Goal: Complete application form: Complete application form

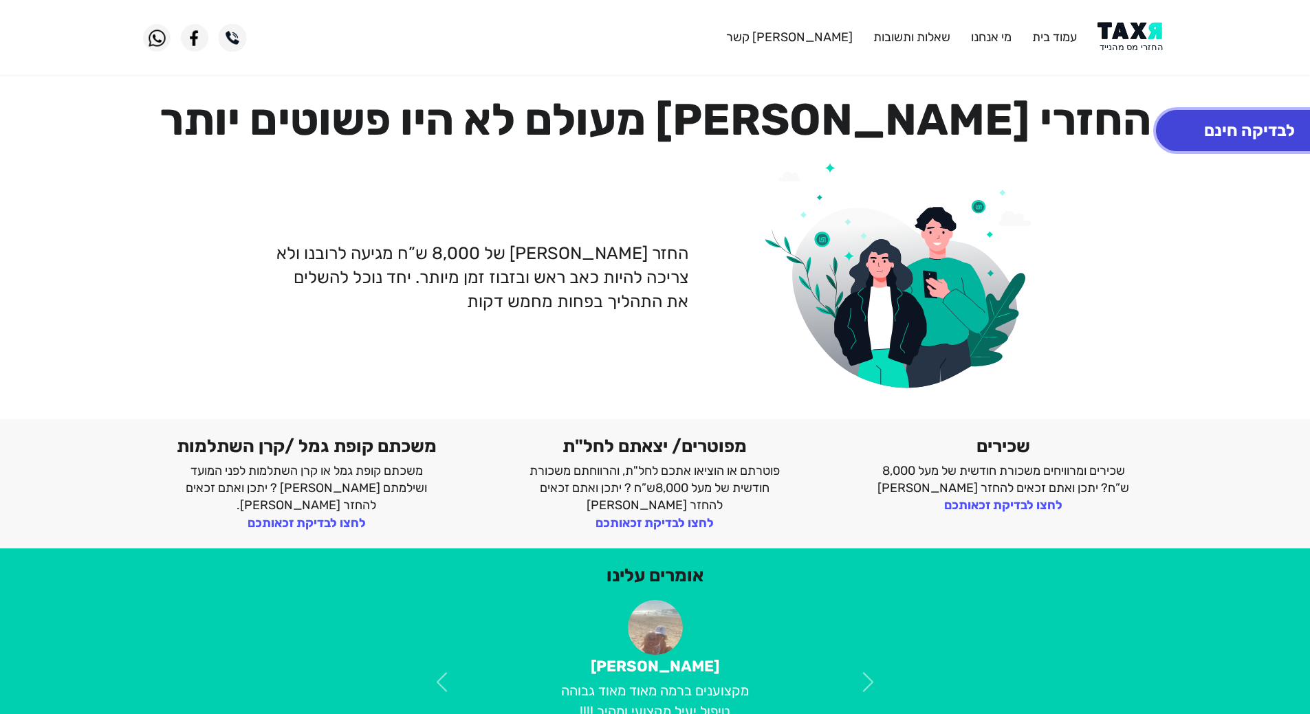
click at [1204, 140] on button "לבדיקה חינם" at bounding box center [1249, 130] width 187 height 41
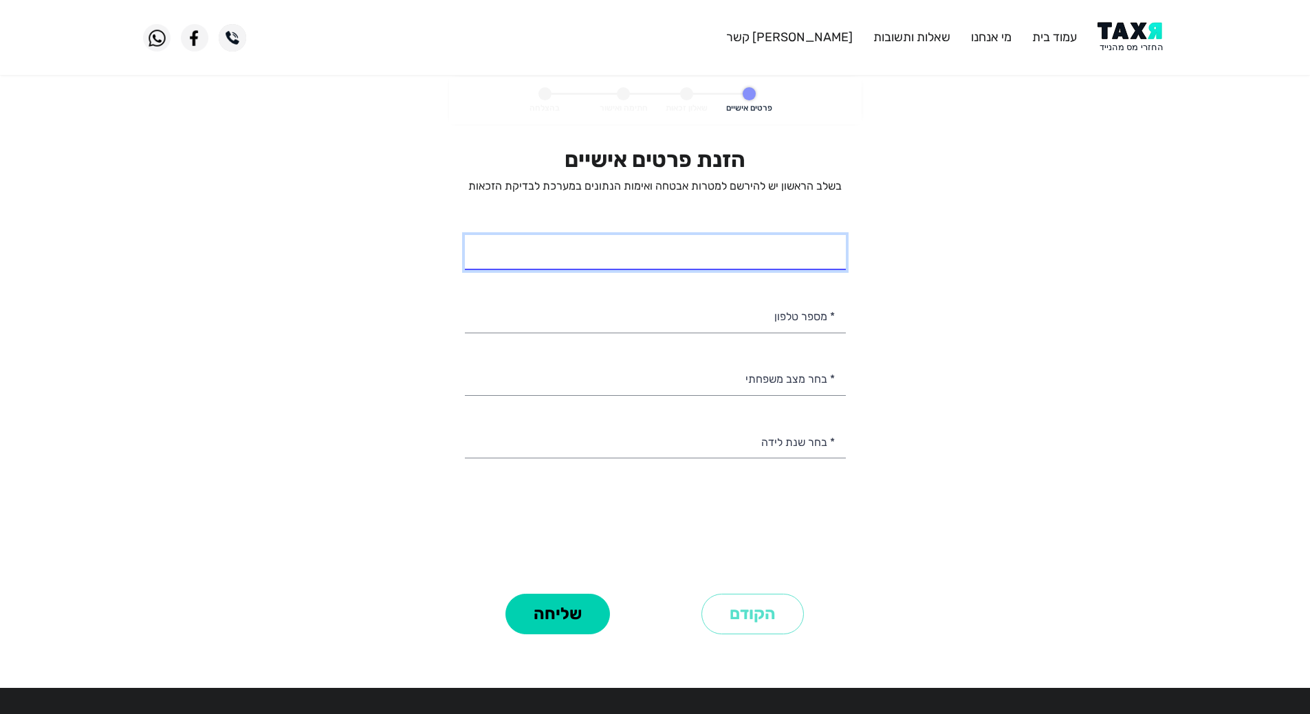
click at [729, 256] on input "* שם מלא" at bounding box center [655, 252] width 381 height 35
type input "[PERSON_NAME]"
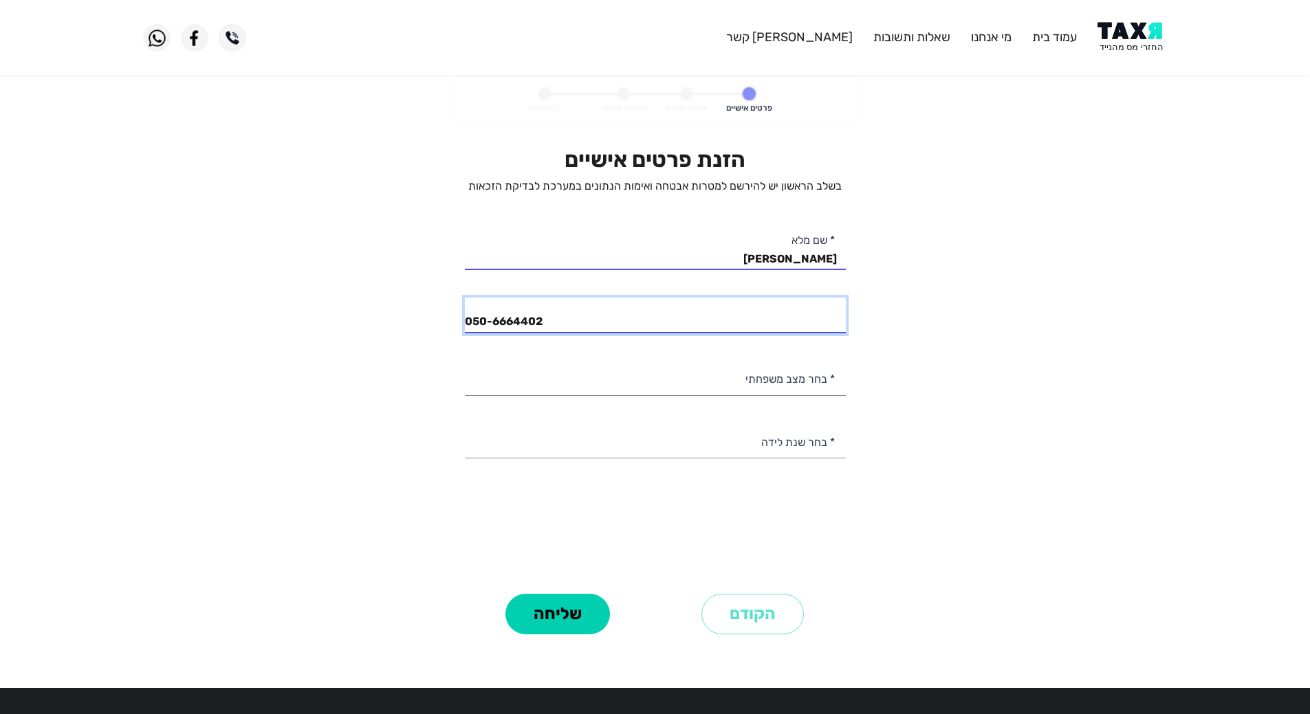
type input "050-6664402"
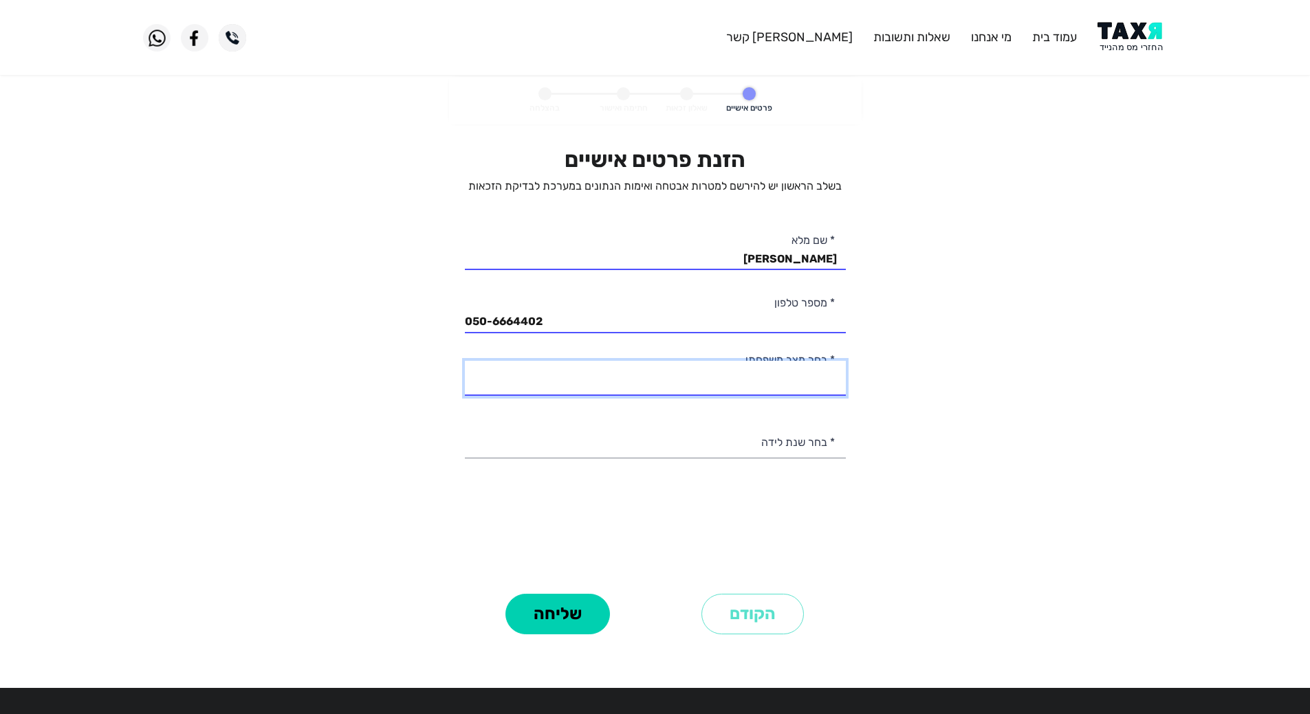
select select "1: Single"
select select "14: 1990"
click at [347, 497] on personal-details "פרטים אישיים שאלון זכאות חתימה ואישור בהצלחה הזנת פרטים אישיים בשלב הראשון יש ל…" at bounding box center [655, 377] width 1310 height 600
click at [574, 614] on button "שליחה" at bounding box center [557, 614] width 105 height 41
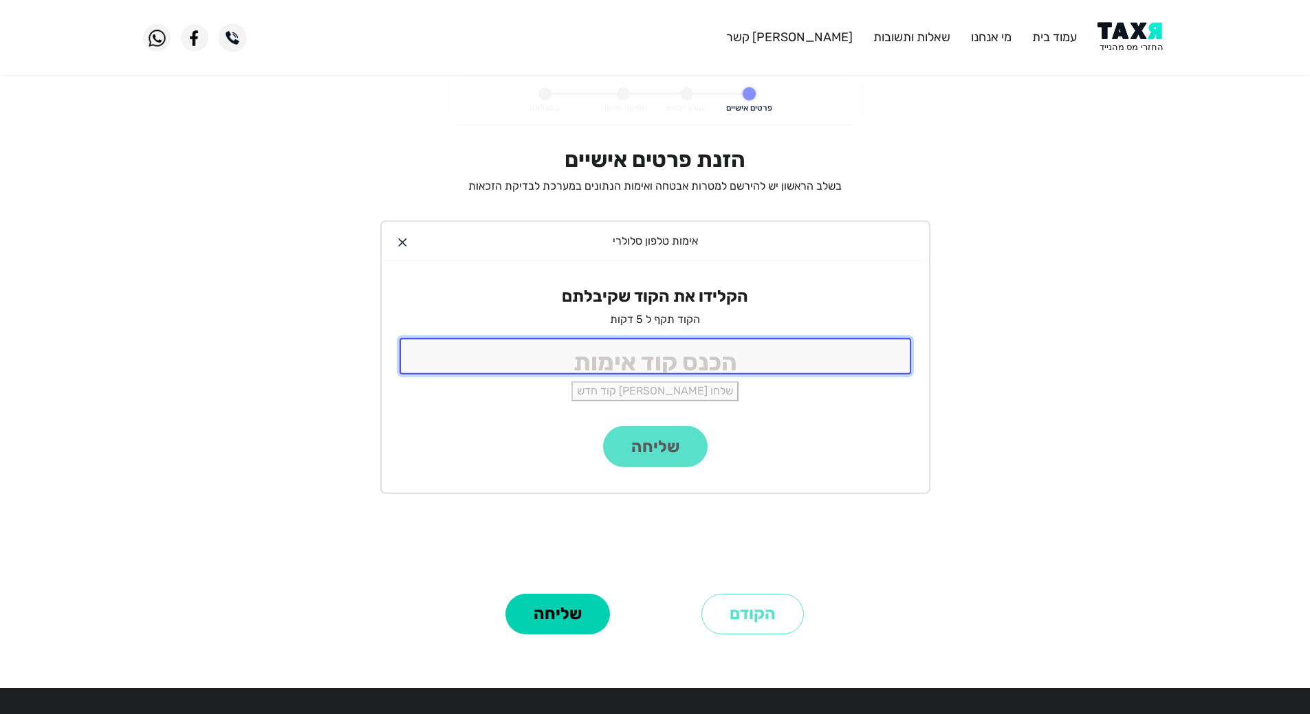
click at [665, 360] on input "tel" at bounding box center [655, 356] width 512 height 36
type input "6285"
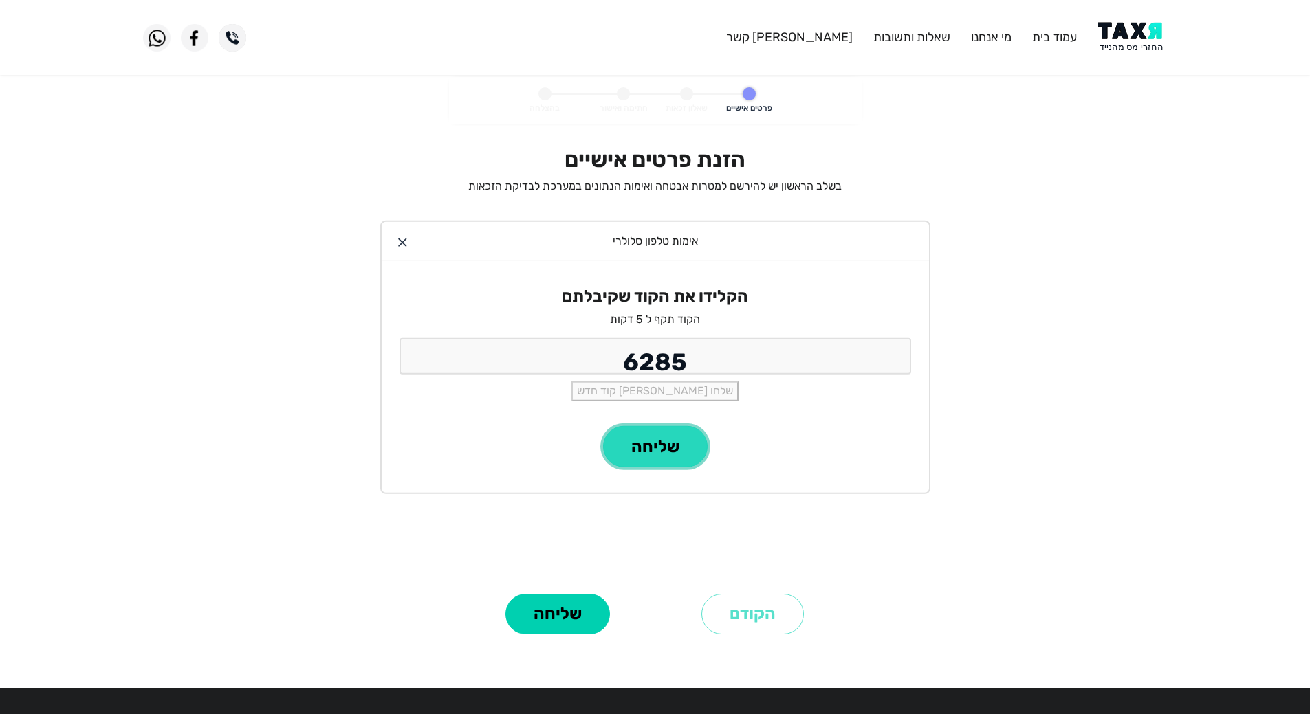
click at [652, 444] on button "שליחה" at bounding box center [655, 446] width 105 height 41
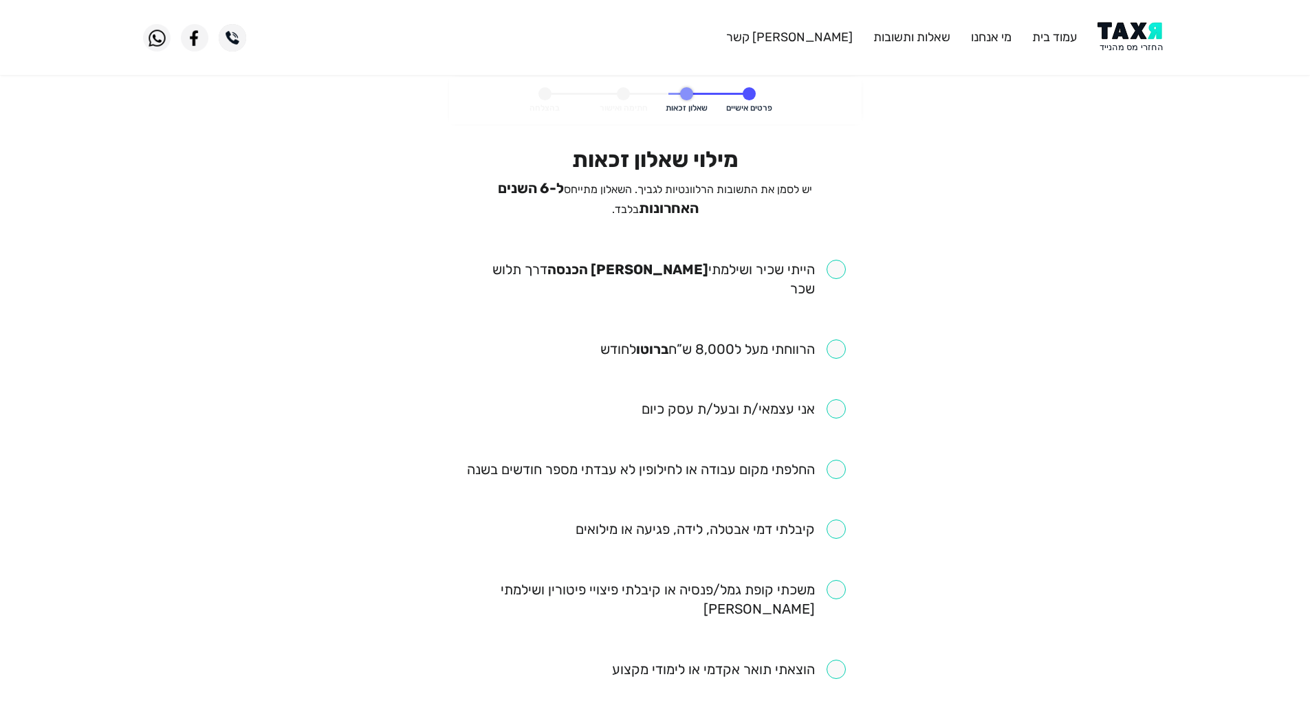
click at [833, 265] on input "checkbox" at bounding box center [655, 279] width 381 height 39
checkbox input "true"
click at [827, 340] on input "checkbox" at bounding box center [722, 349] width 245 height 19
checkbox input "true"
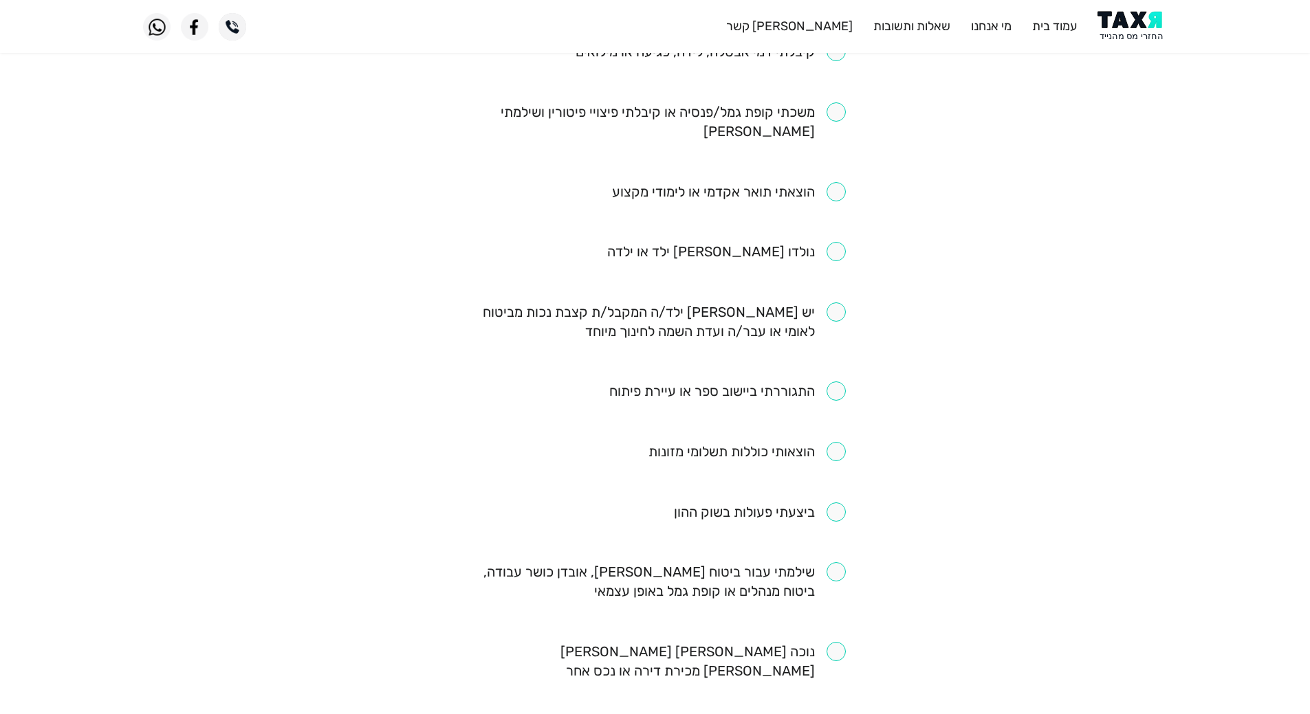
scroll to position [481, 0]
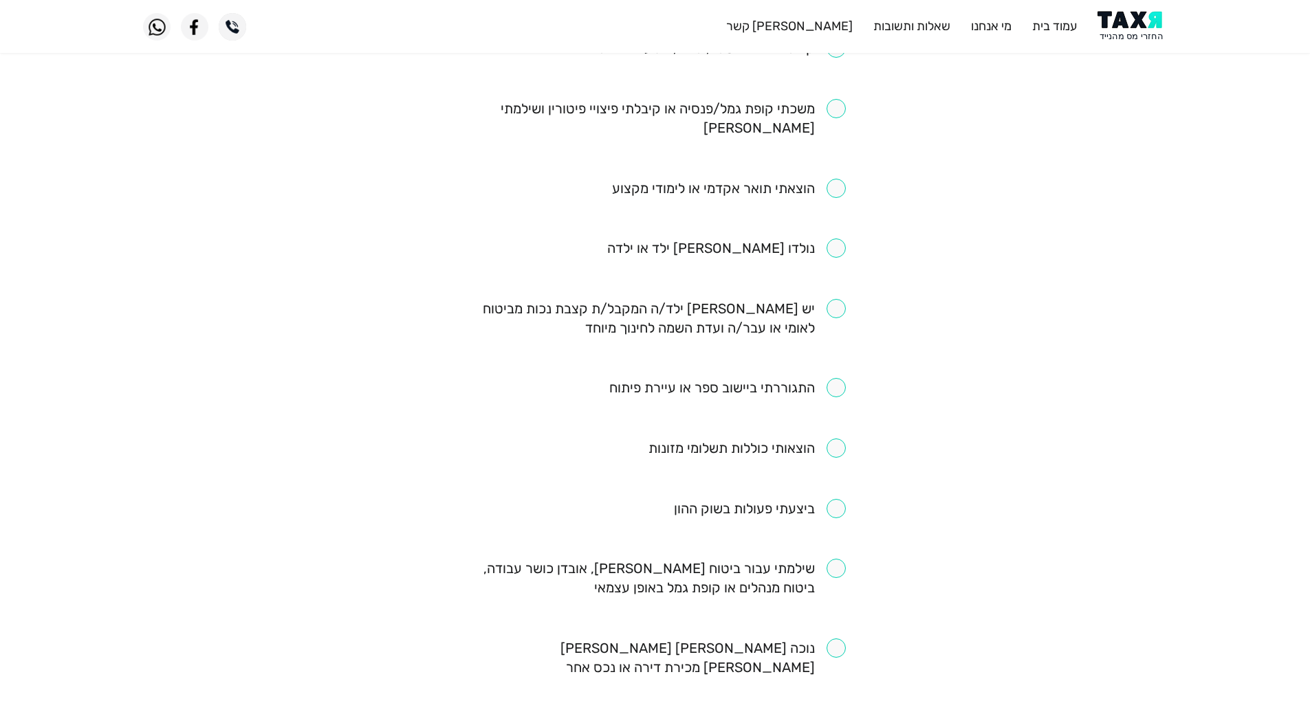
click at [835, 499] on input "checkbox" at bounding box center [760, 508] width 172 height 19
checkbox input "true"
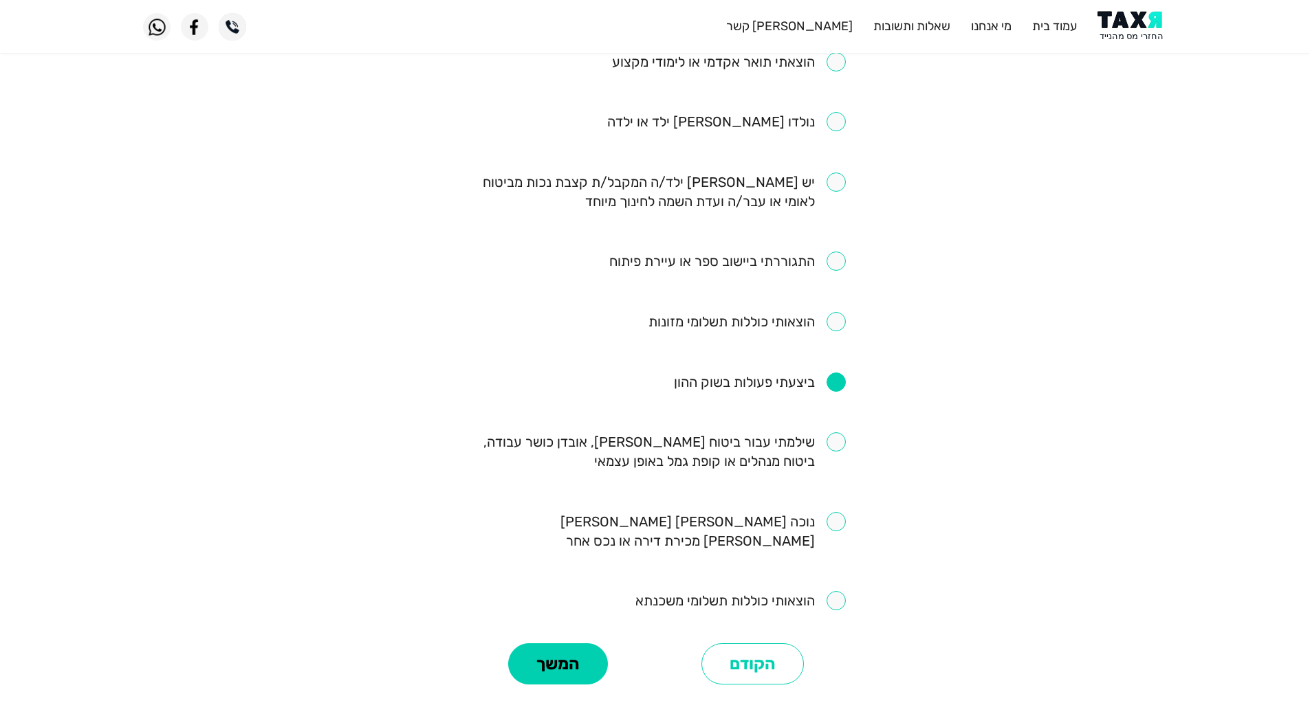
scroll to position [619, 0]
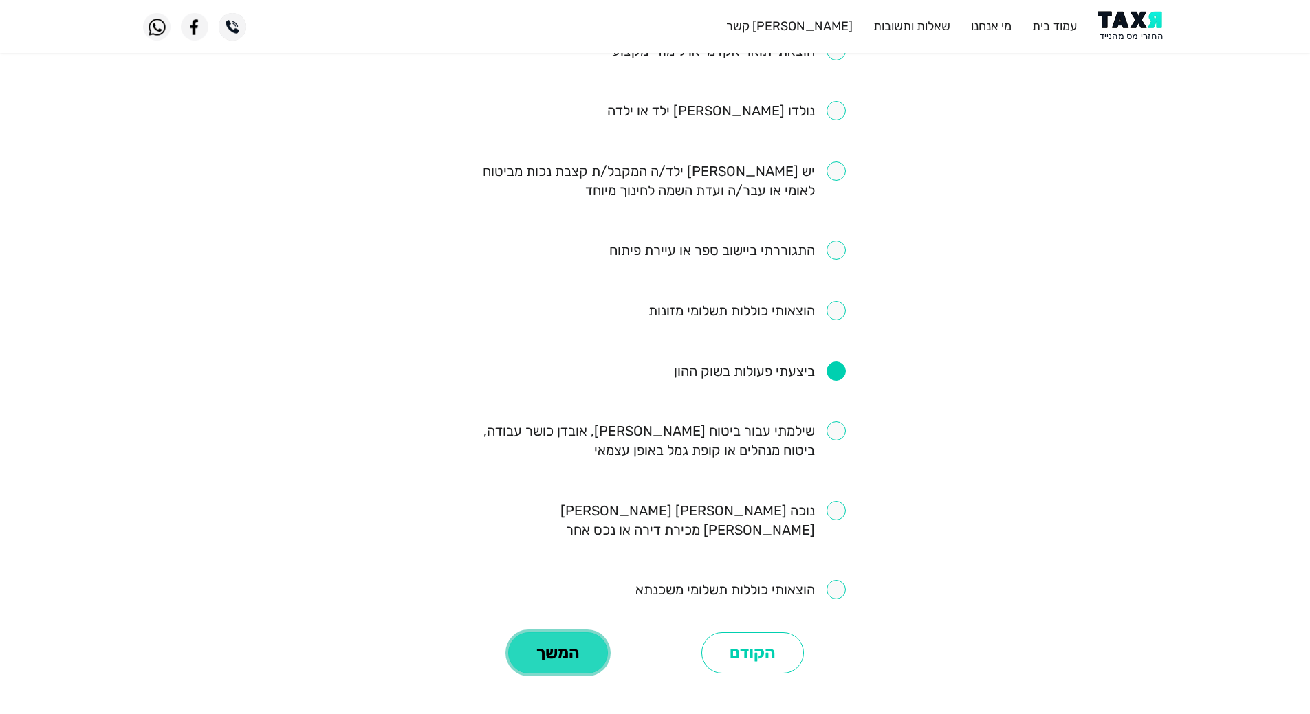
click at [534, 633] on button "המשך" at bounding box center [558, 653] width 100 height 41
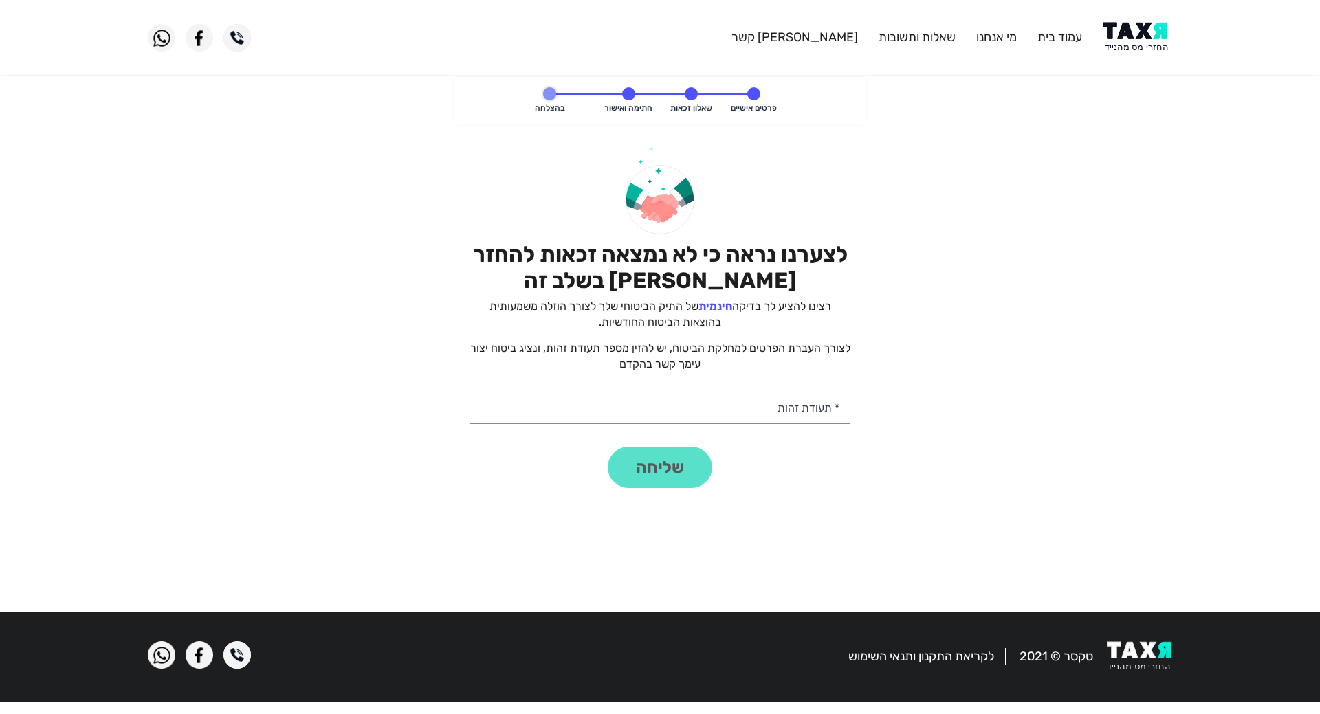
click at [890, 647] on div "לקריאת התקנון ותנאי השימוש טקסר © 2021" at bounding box center [921, 656] width 523 height 31
click at [886, 659] on link "לקריאת התקנון ותנאי השימוש" at bounding box center [921, 656] width 146 height 15
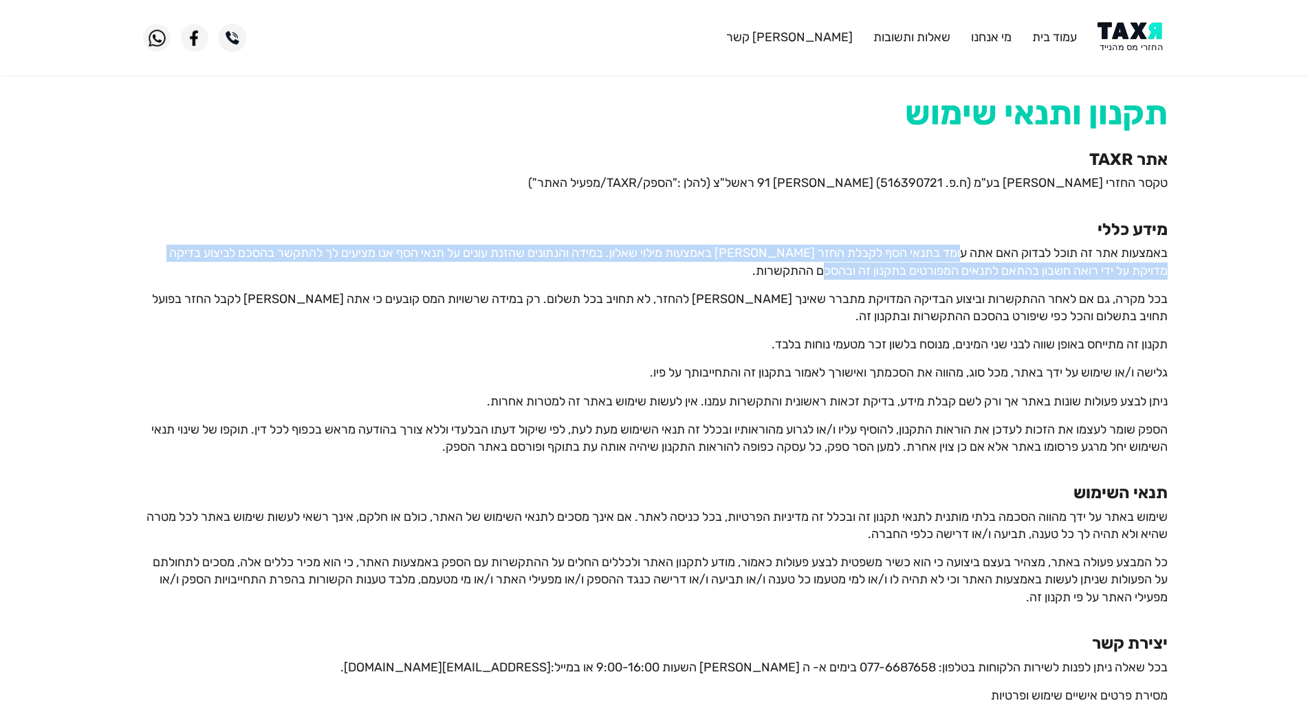
drag, startPoint x: 959, startPoint y: 243, endPoint x: 784, endPoint y: 273, distance: 177.8
click at [784, 273] on p "באמצעות אתר זה תוכל לבדוק האם אתה עומד בתנאי הסף לקבלת החזר [PERSON_NAME] באמצע…" at bounding box center [655, 262] width 1024 height 34
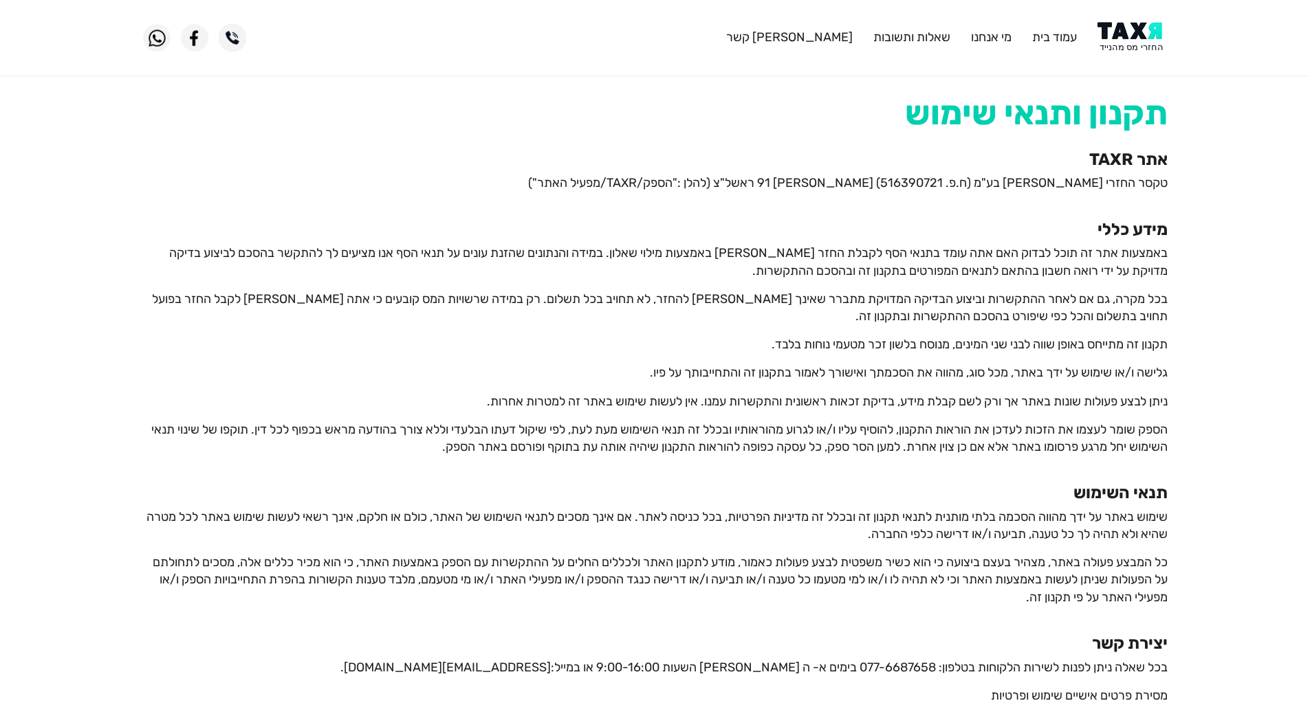
click at [777, 273] on p "באמצעות אתר זה תוכל לבדוק האם אתה עומד בתנאי הסף לקבלת החזר [PERSON_NAME] באמצע…" at bounding box center [655, 262] width 1024 height 34
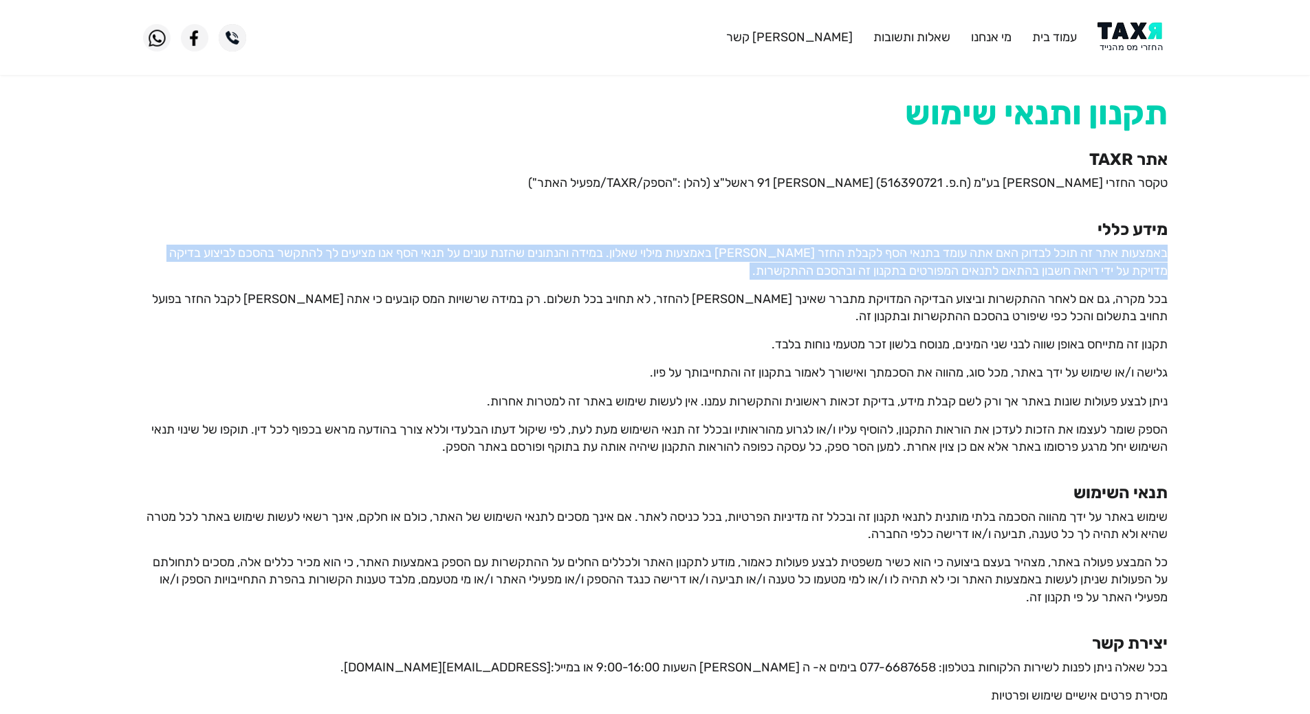
click at [777, 273] on p "באמצעות אתר זה תוכל לבדוק האם אתה עומד בתנאי הסף לקבלת החזר [PERSON_NAME] באמצע…" at bounding box center [655, 262] width 1024 height 34
click at [751, 272] on p "באמצעות אתר זה תוכל לבדוק האם אתה עומד בתנאי הסף לקבלת החזר [PERSON_NAME] באמצע…" at bounding box center [655, 262] width 1024 height 34
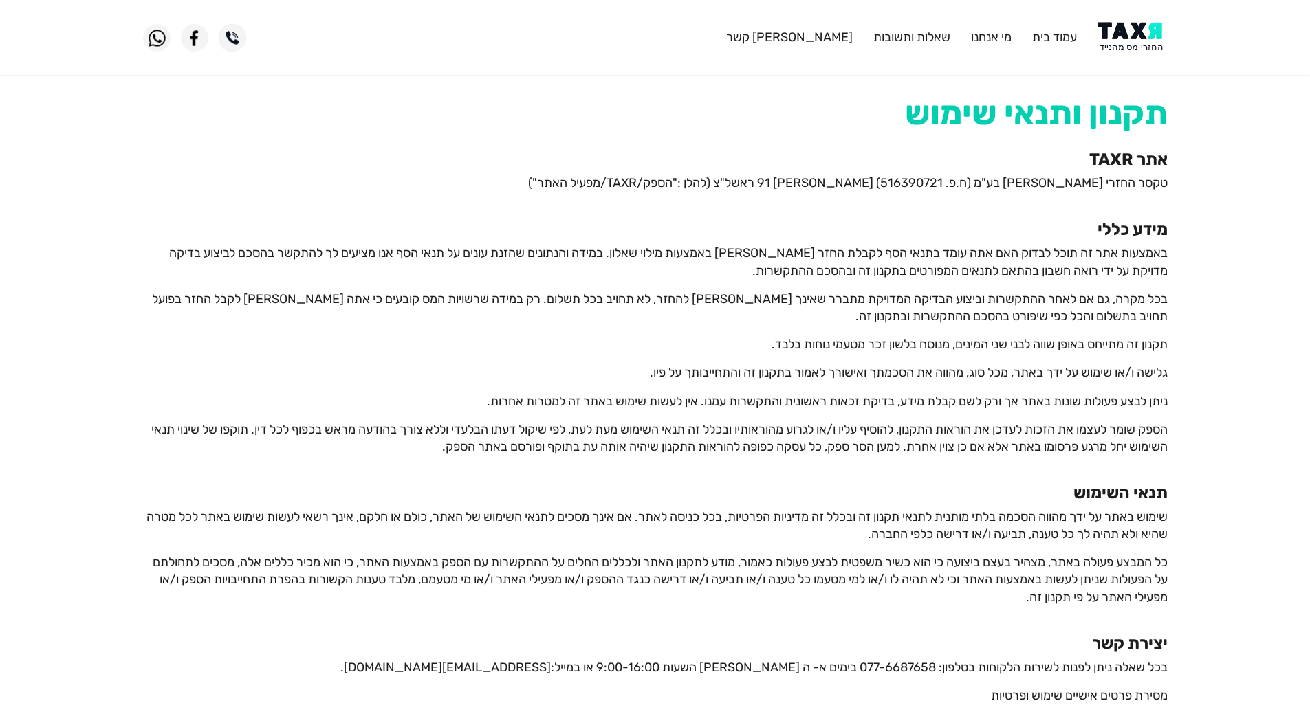
click at [751, 272] on p "באמצעות אתר זה תוכל לבדוק האם אתה עומד בתנאי הסף לקבלת החזר [PERSON_NAME] באמצע…" at bounding box center [655, 262] width 1024 height 34
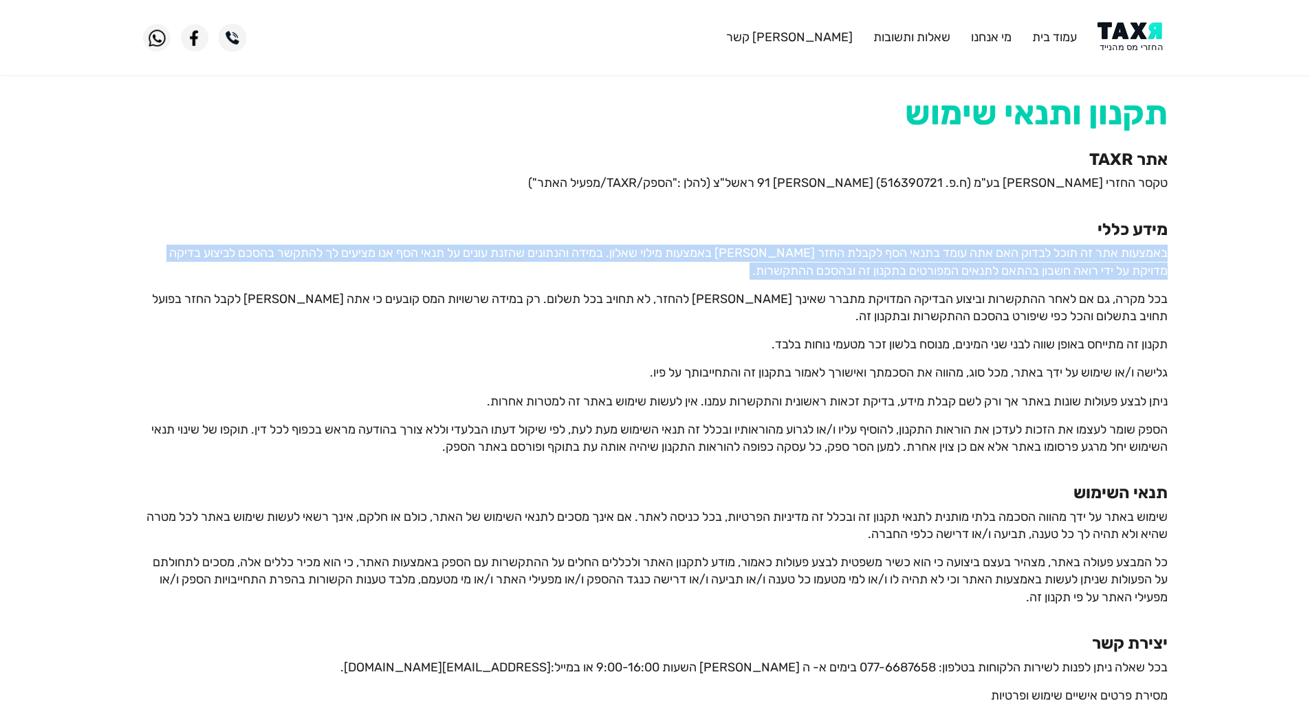
click at [751, 272] on p "באמצעות אתר זה תוכל לבדוק האם אתה עומד בתנאי הסף לקבלת החזר [PERSON_NAME] באמצע…" at bounding box center [655, 262] width 1024 height 34
copy p "באמצעות אתר זה תוכל לבדוק האם אתה עומד בתנאי הסף לקבלת החזר [PERSON_NAME] באמצע…"
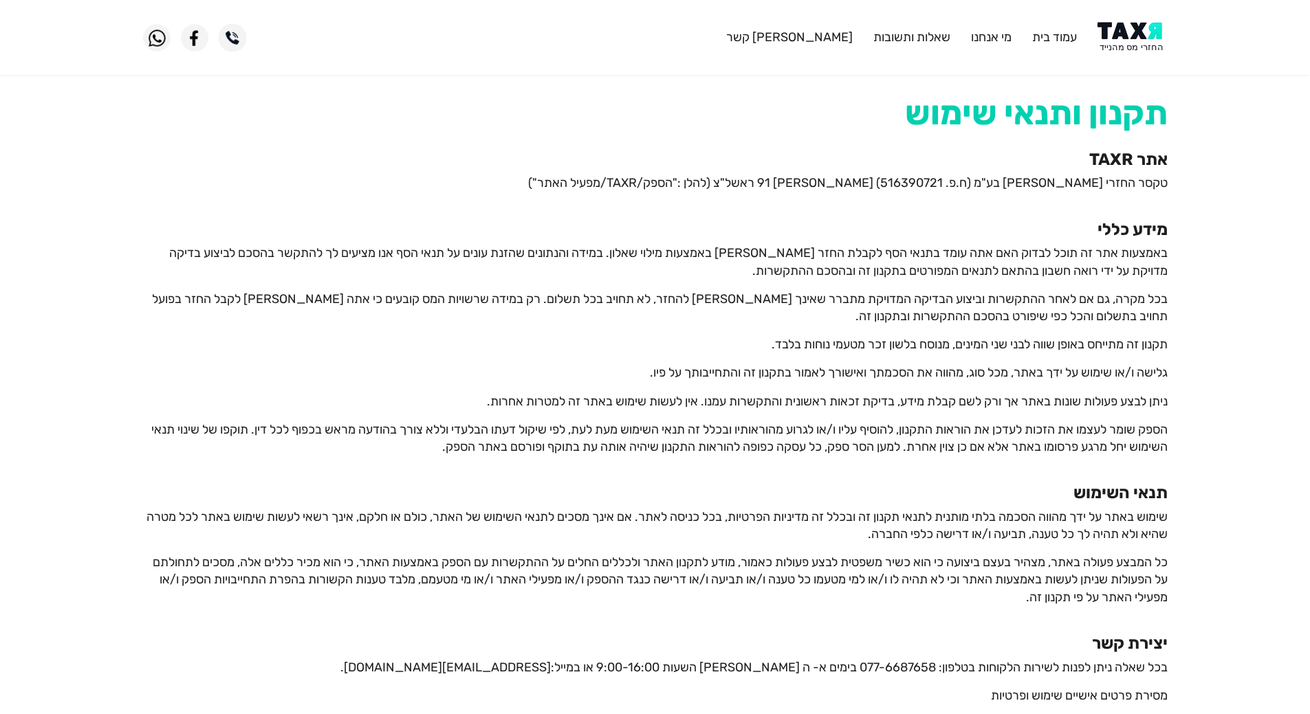
click at [820, 298] on p "בכל מקרה, גם אם לאחר ההתקשרות וביצוע הבדיקה המדויקת מתברר שאינך [PERSON_NAME] ל…" at bounding box center [655, 308] width 1024 height 34
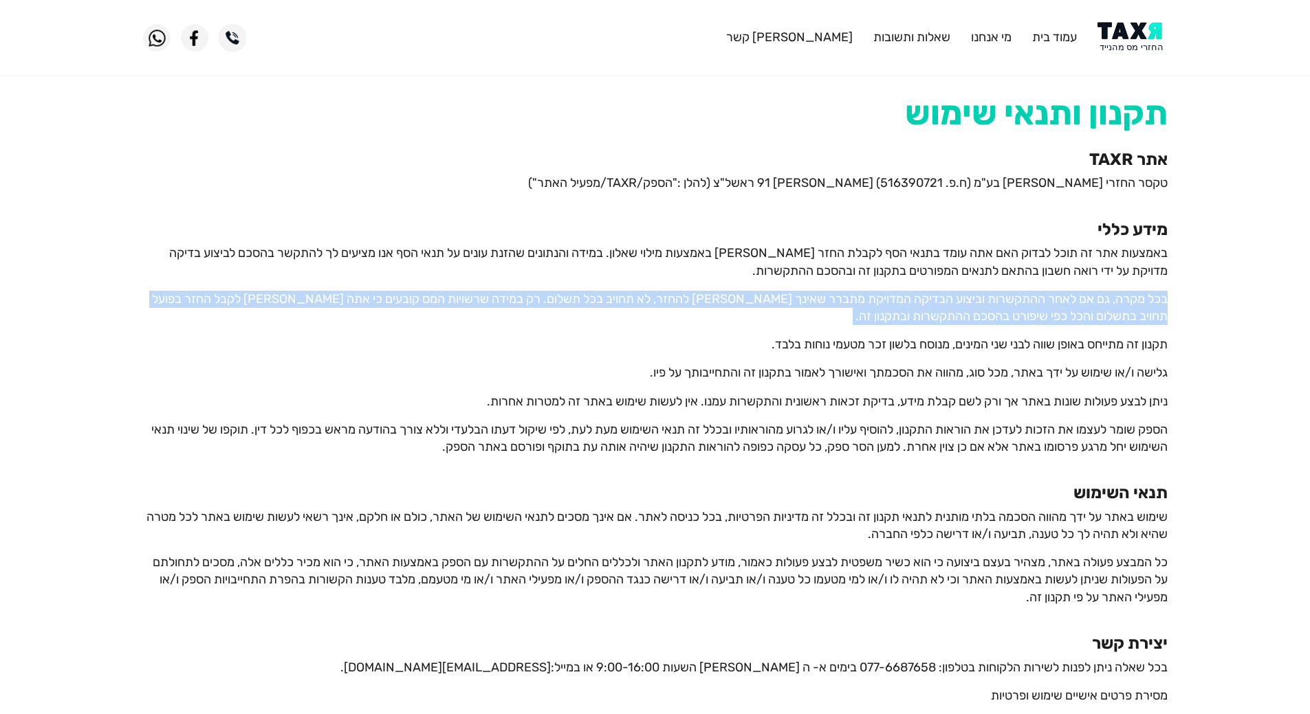
click at [820, 298] on p "בכל מקרה, גם אם לאחר ההתקשרות וביצוע הבדיקה המדויקת מתברר שאינך [PERSON_NAME] ל…" at bounding box center [655, 308] width 1024 height 34
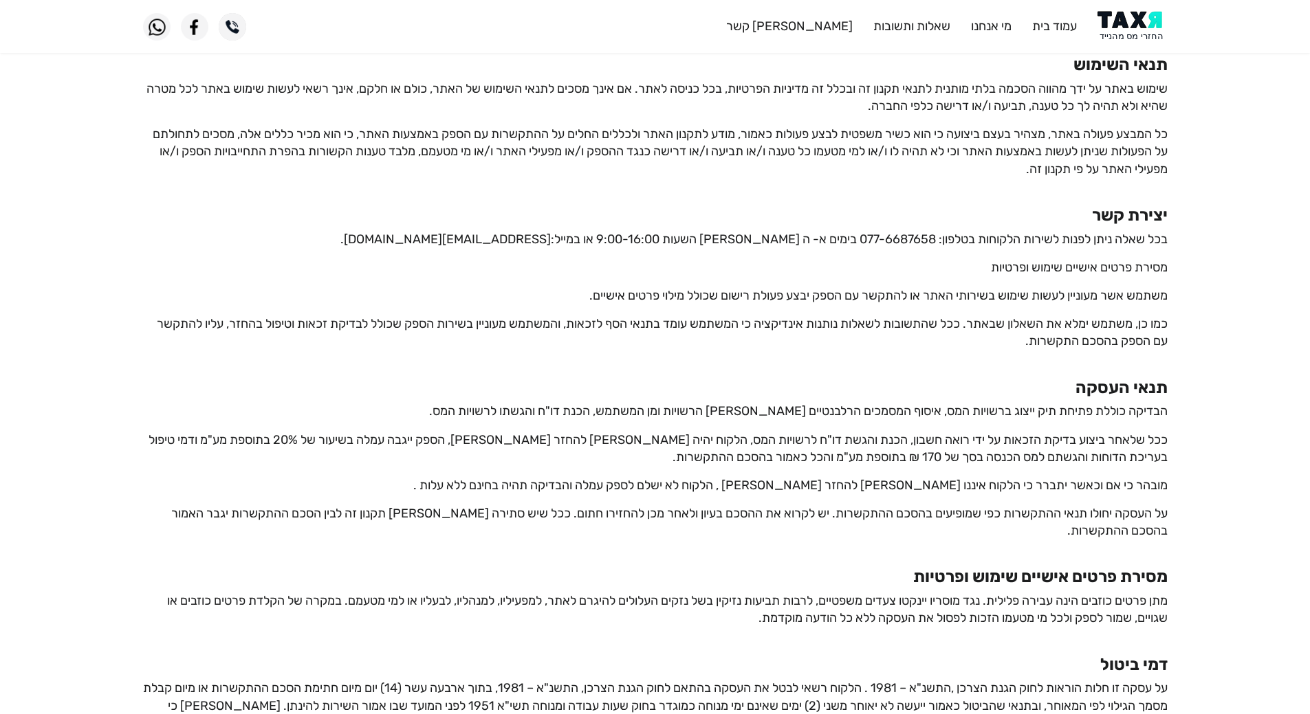
scroll to position [481, 0]
